Goal: Find specific page/section: Find specific page/section

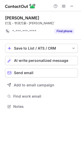
scroll to position [103, 81]
click at [70, 5] on span at bounding box center [72, 6] width 4 height 4
click at [70, 5] on button at bounding box center [72, 6] width 6 height 6
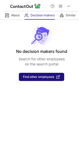
click at [39, 76] on span "Find other employees" at bounding box center [38, 77] width 31 height 4
